Goal: Transaction & Acquisition: Book appointment/travel/reservation

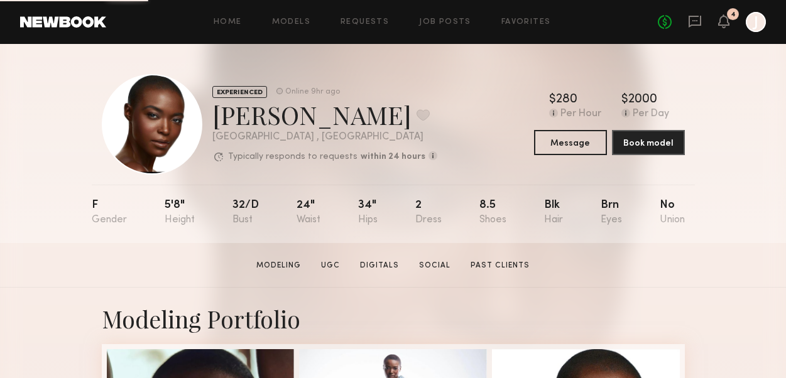
click at [81, 18] on link at bounding box center [63, 21] width 86 height 11
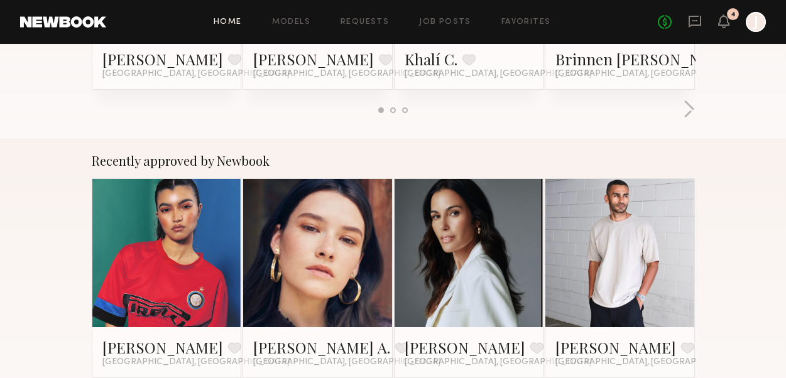
scroll to position [454, 0]
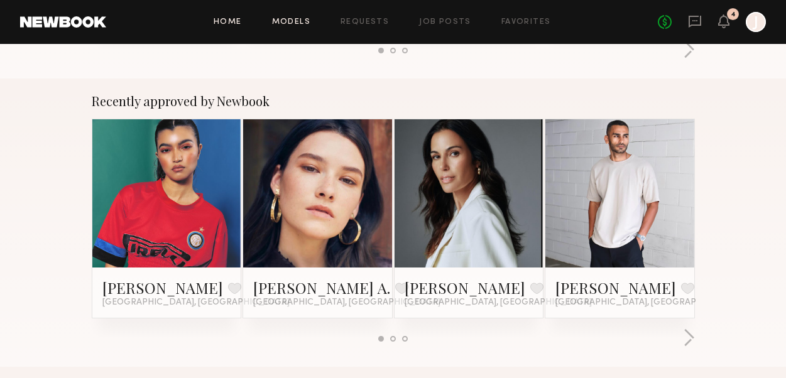
click at [300, 22] on link "Models" at bounding box center [291, 22] width 38 height 8
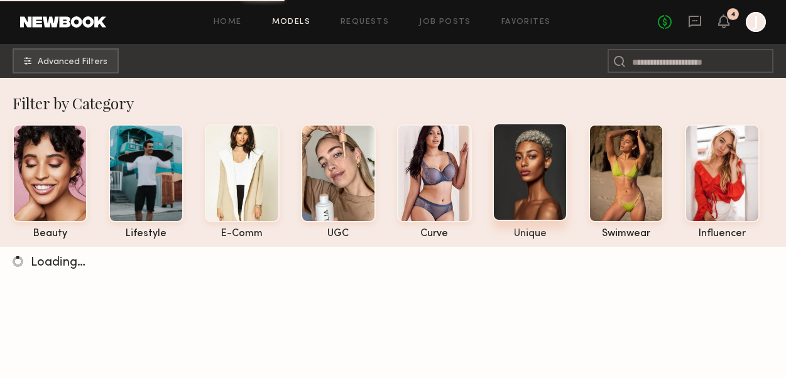
click at [522, 174] on div at bounding box center [530, 172] width 75 height 98
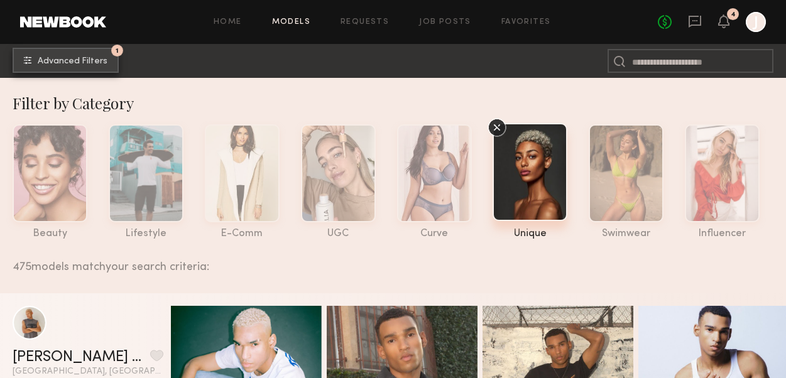
click at [68, 58] on span "Advanced Filters" at bounding box center [73, 61] width 70 height 9
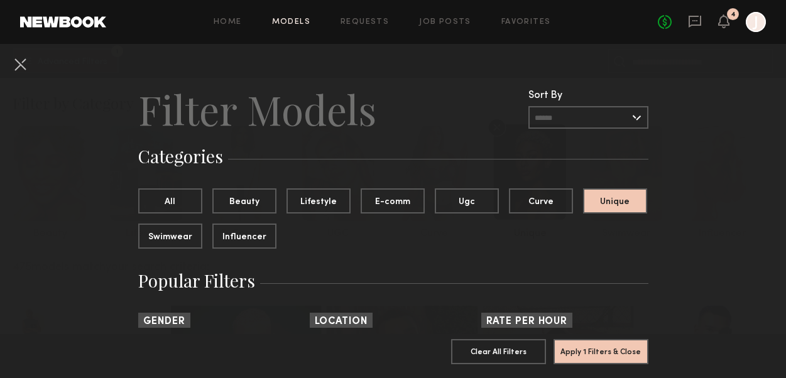
scroll to position [134, 0]
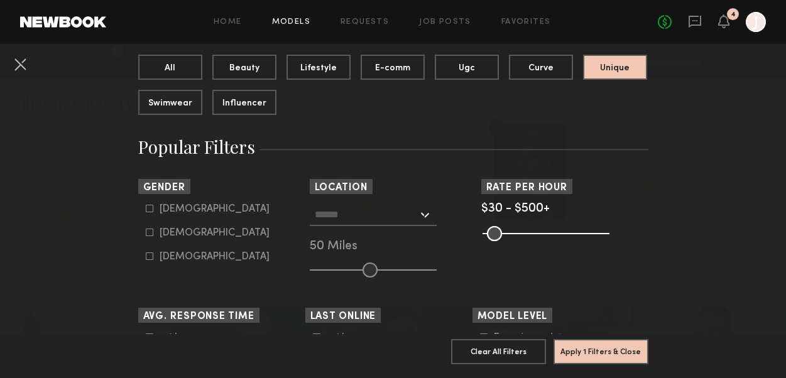
click at [168, 234] on div "[DEMOGRAPHIC_DATA]" at bounding box center [215, 233] width 110 height 8
click at [146, 230] on icon at bounding box center [149, 232] width 7 height 7
type input "**"
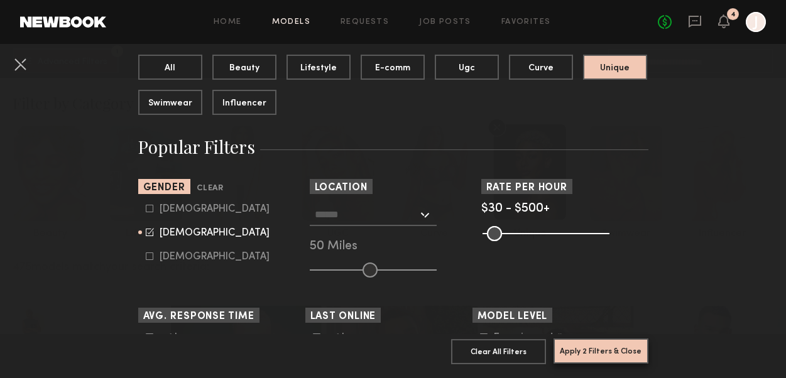
click at [588, 358] on button "Apply 2 Filters & Close" at bounding box center [601, 351] width 95 height 25
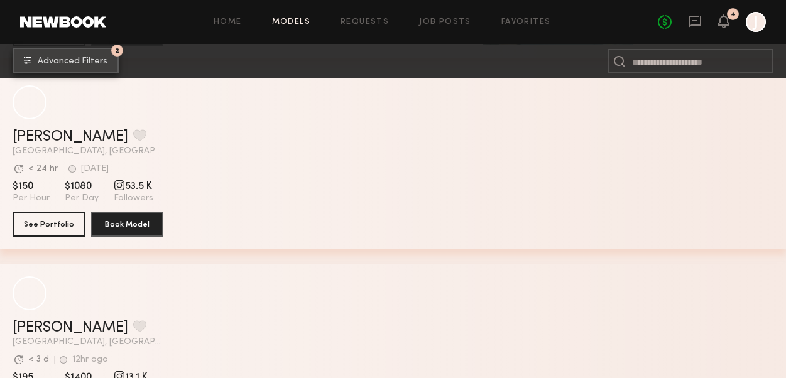
scroll to position [8241, 0]
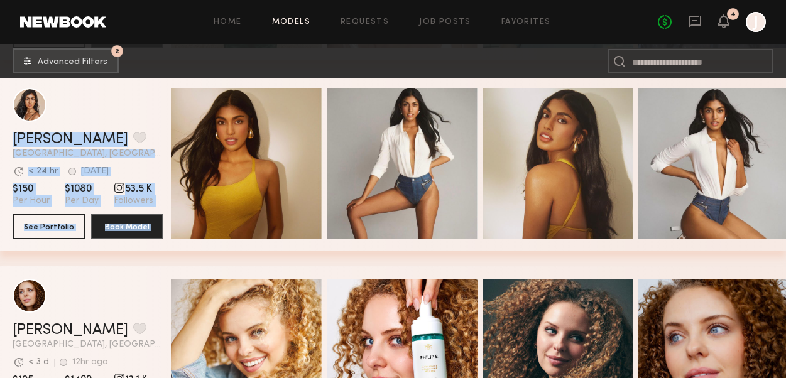
drag, startPoint x: 142, startPoint y: 90, endPoint x: 350, endPoint y: 251, distance: 262.9
click at [350, 252] on div "[PERSON_NAME] Favorite [GEOGRAPHIC_DATA], [GEOGRAPHIC_DATA] Avg. request respon…" at bounding box center [393, 170] width 786 height 191
click at [350, 251] on div "[PERSON_NAME] Favorite [GEOGRAPHIC_DATA], [GEOGRAPHIC_DATA] Avg. request respon…" at bounding box center [393, 170] width 786 height 191
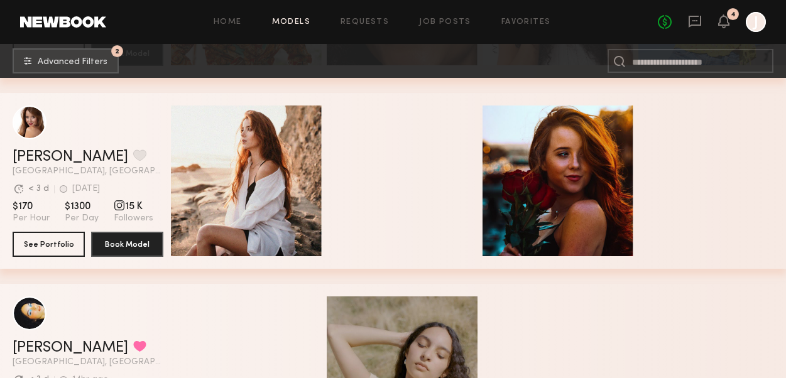
scroll to position [8811, 0]
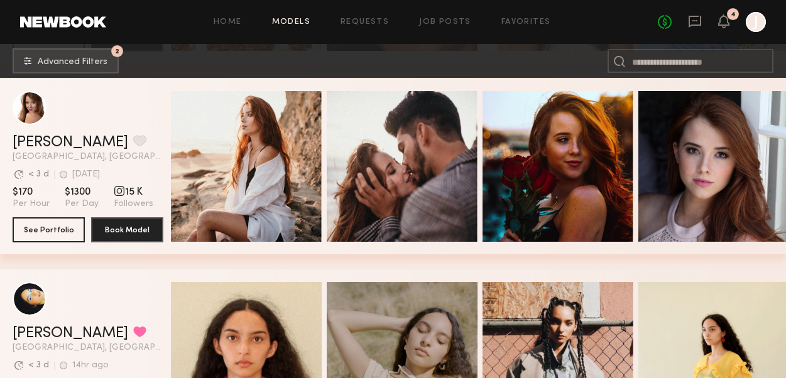
click at [158, 89] on section "[PERSON_NAME] Favorite Charlotte, [GEOGRAPHIC_DATA] Avg. request response time …" at bounding box center [88, 167] width 151 height 176
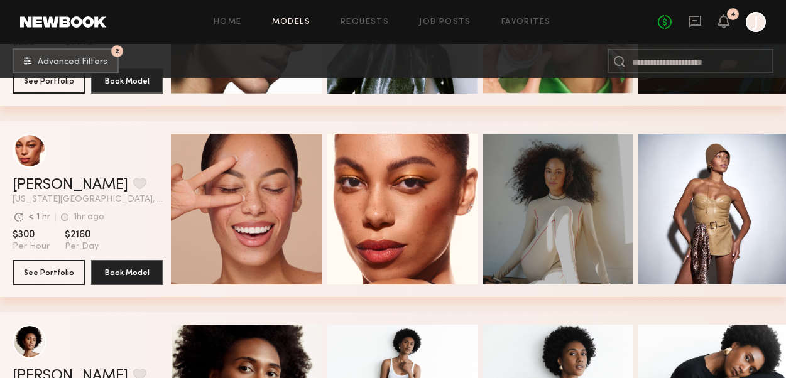
scroll to position [13187, 0]
